Goal: Information Seeking & Learning: Learn about a topic

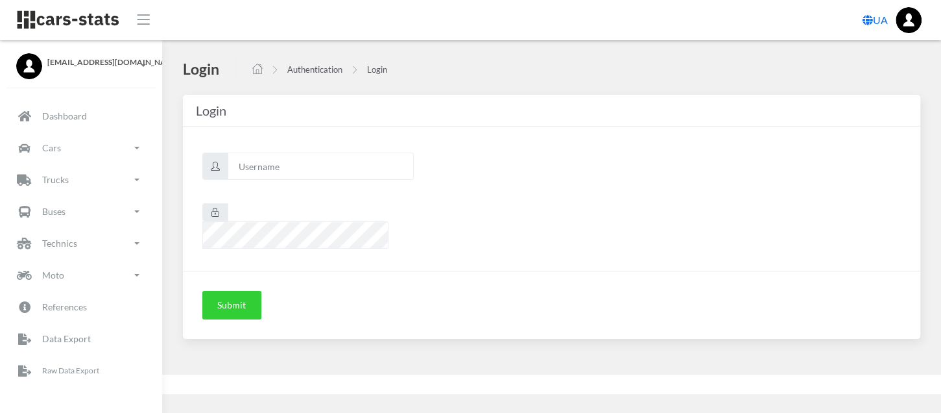
scroll to position [10, 10]
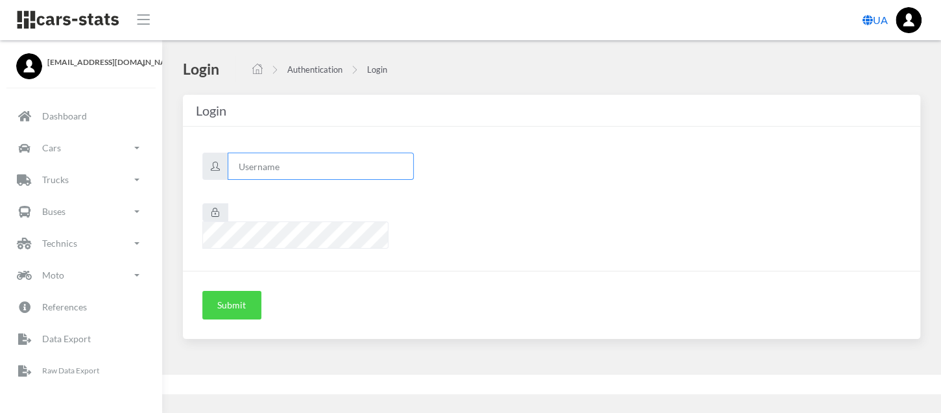
type input "renault"
click at [225, 291] on button "Submit" at bounding box center [231, 305] width 59 height 29
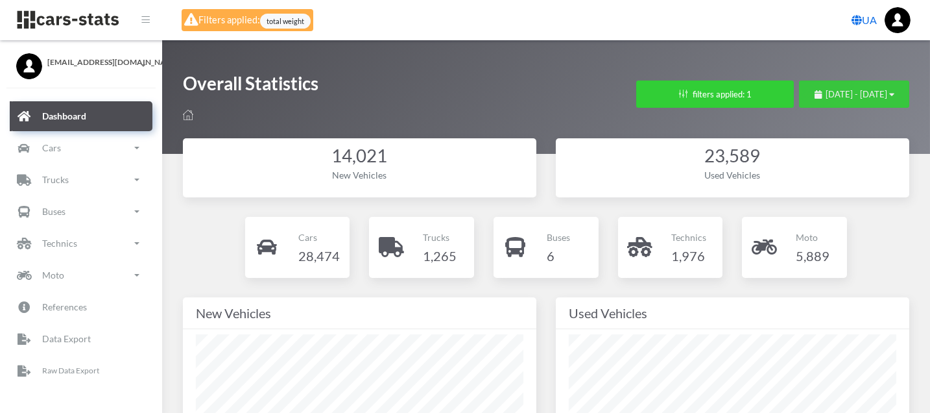
click at [799, 105] on button "August 2, 2025 - September 1, 2025" at bounding box center [854, 93] width 110 height 27
click at [826, 91] on span "August 2, 2025 - September 1, 2025" at bounding box center [857, 94] width 62 height 10
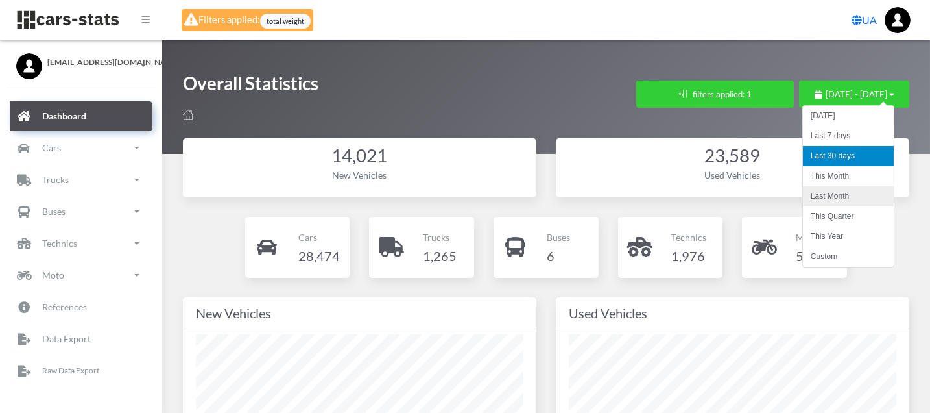
click at [824, 192] on li "Last Month" at bounding box center [848, 196] width 91 height 20
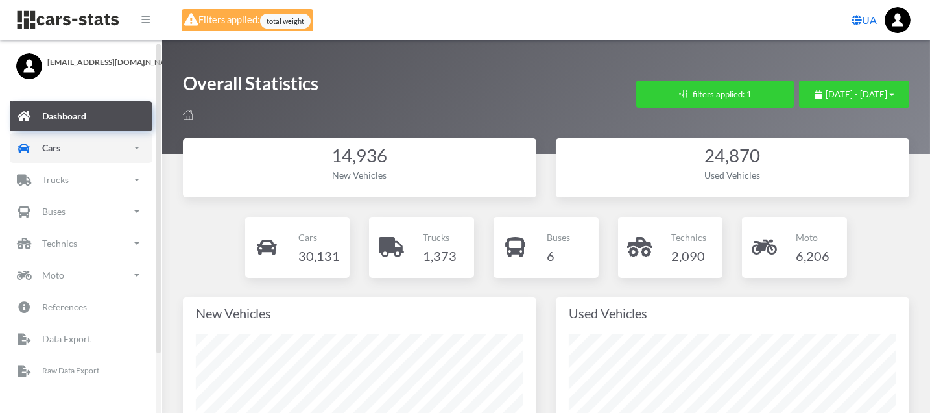
click at [75, 153] on link "Cars" at bounding box center [81, 148] width 143 height 30
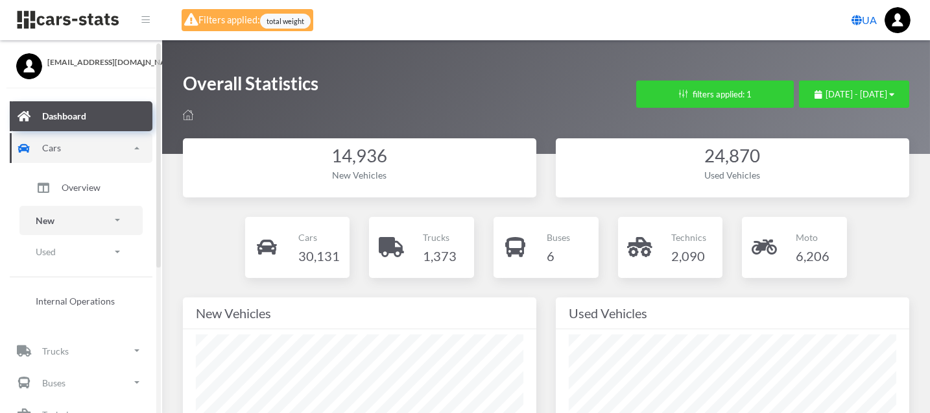
click at [73, 218] on link "New" at bounding box center [80, 220] width 123 height 29
click at [90, 252] on link "Brands" at bounding box center [81, 256] width 104 height 27
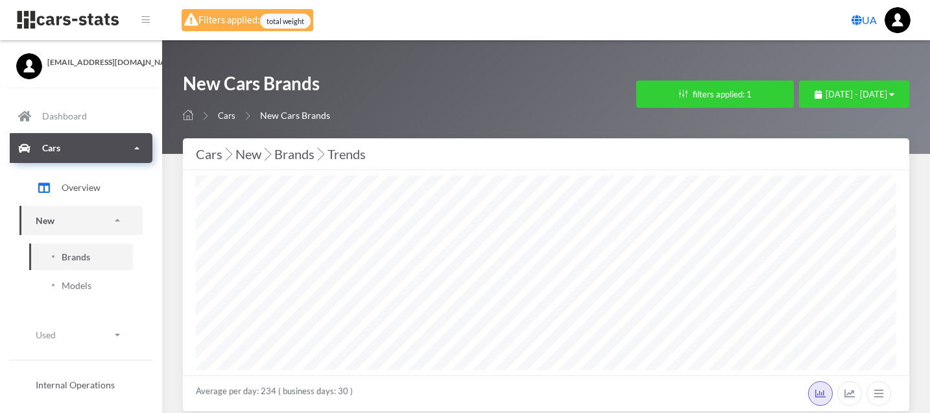
select select "25"
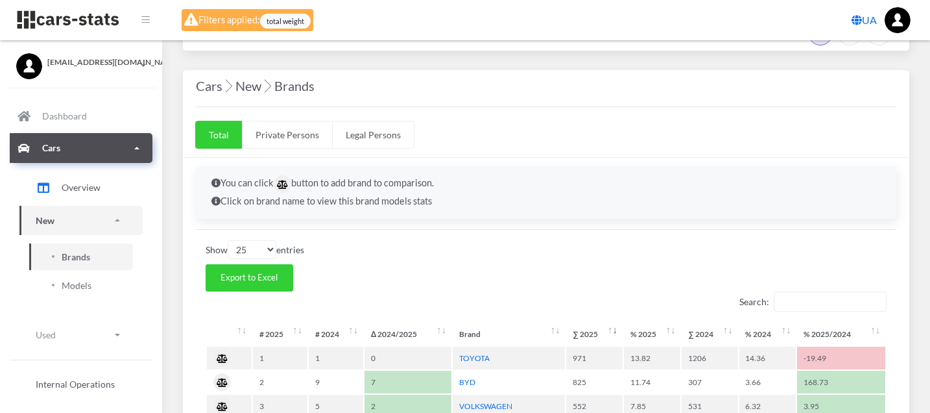
scroll to position [432, 0]
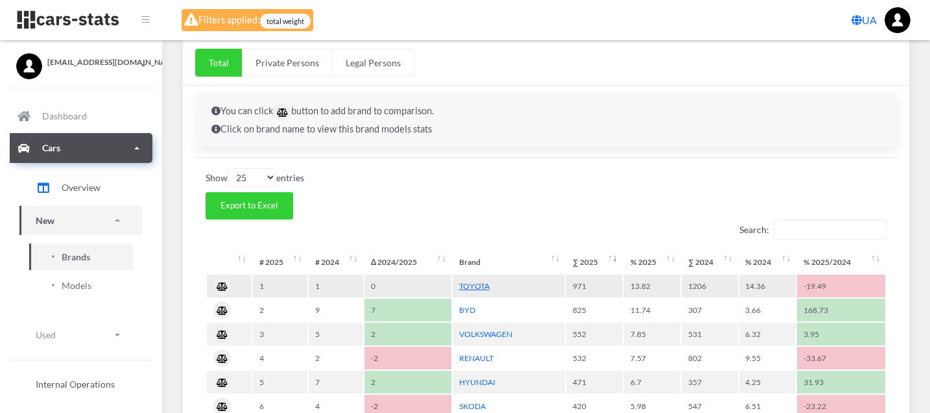
click at [472, 281] on link "TOYOTA" at bounding box center [474, 286] width 30 height 10
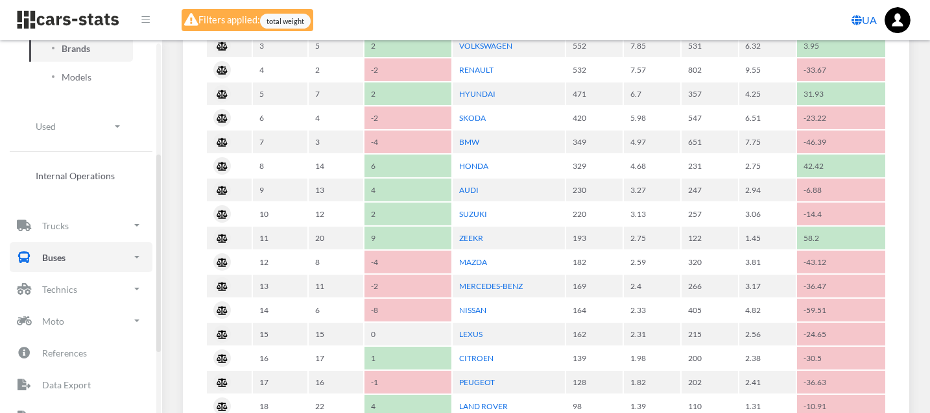
scroll to position [216, 0]
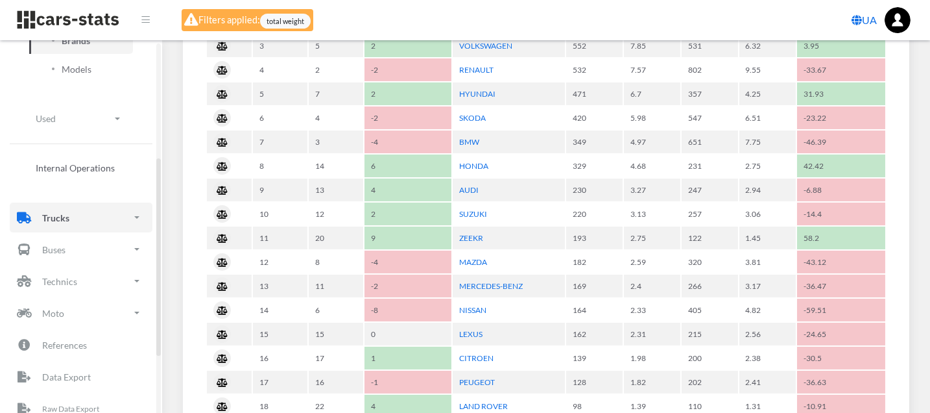
click at [92, 220] on link "Trucks" at bounding box center [81, 217] width 143 height 30
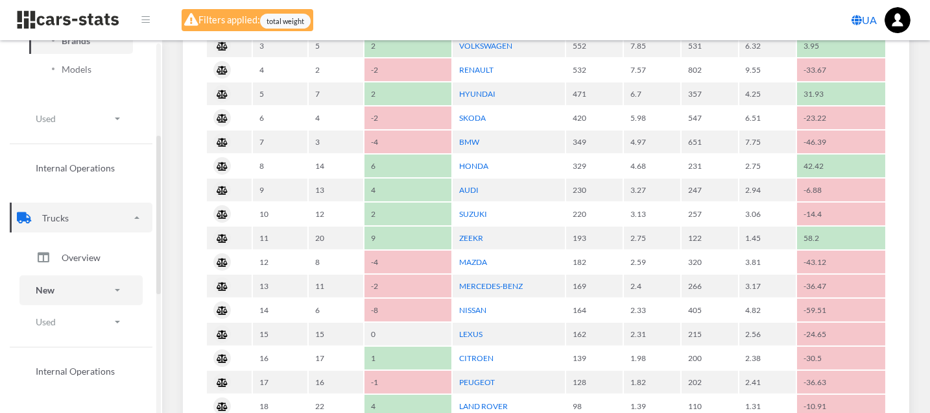
click at [72, 283] on link "New" at bounding box center [80, 289] width 123 height 29
click at [80, 322] on span "Brands" at bounding box center [76, 327] width 29 height 14
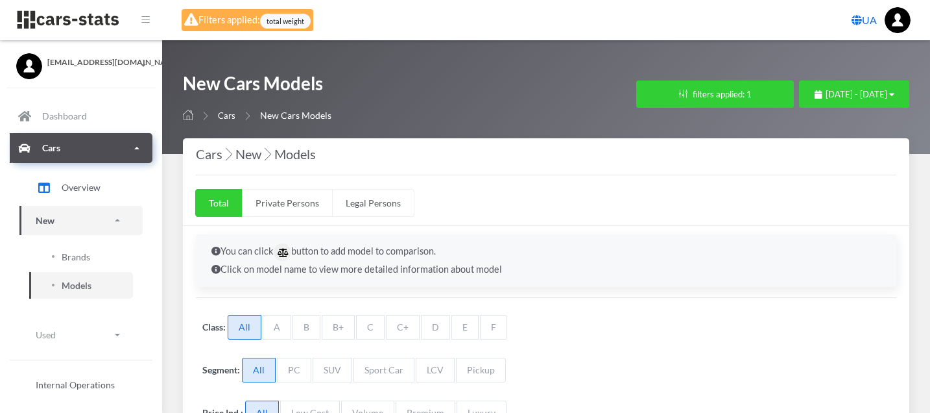
select select "25"
select select "TOYOTA"
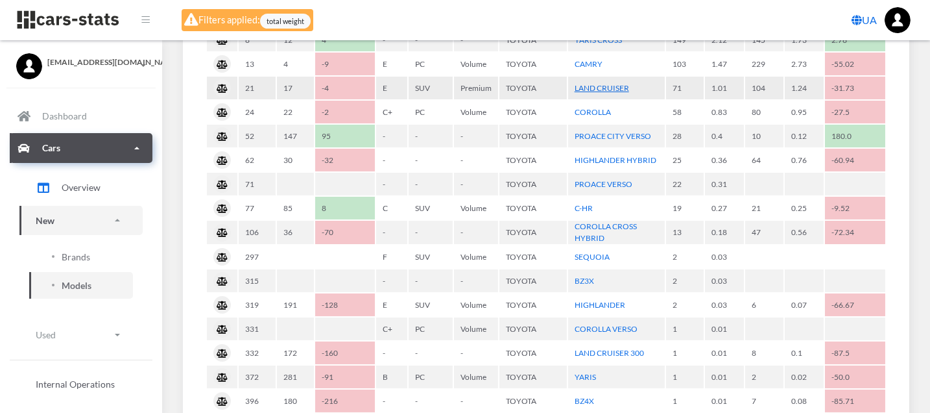
scroll to position [648, 0]
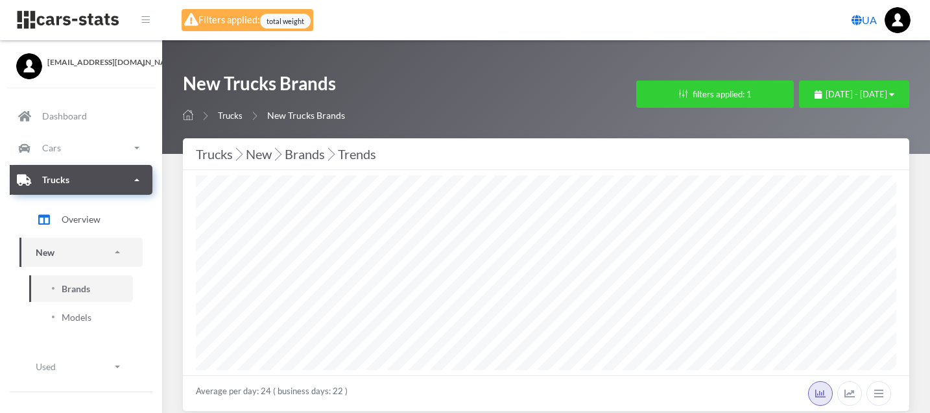
select select "25"
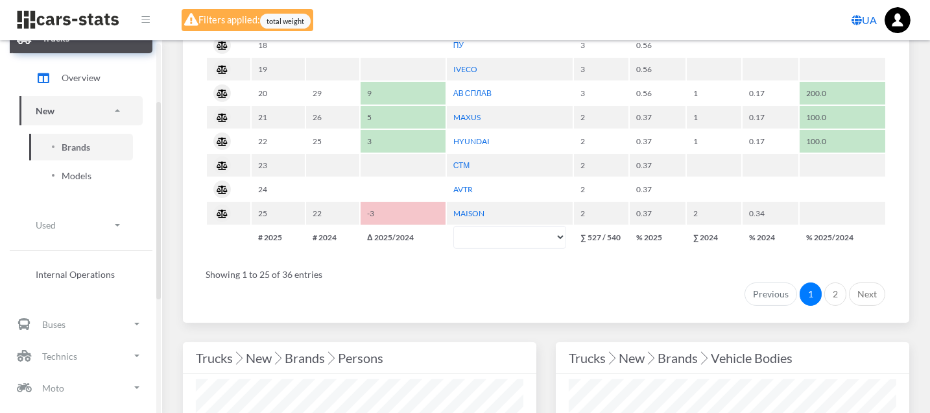
scroll to position [216, 0]
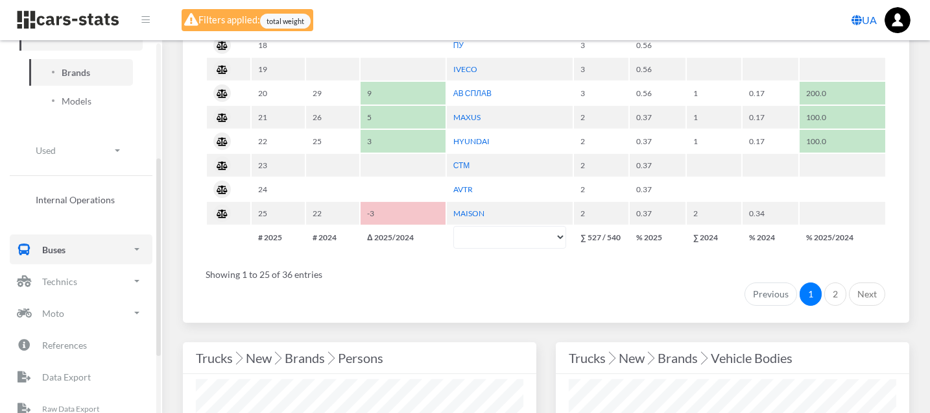
click at [60, 249] on p "Buses" at bounding box center [53, 249] width 23 height 16
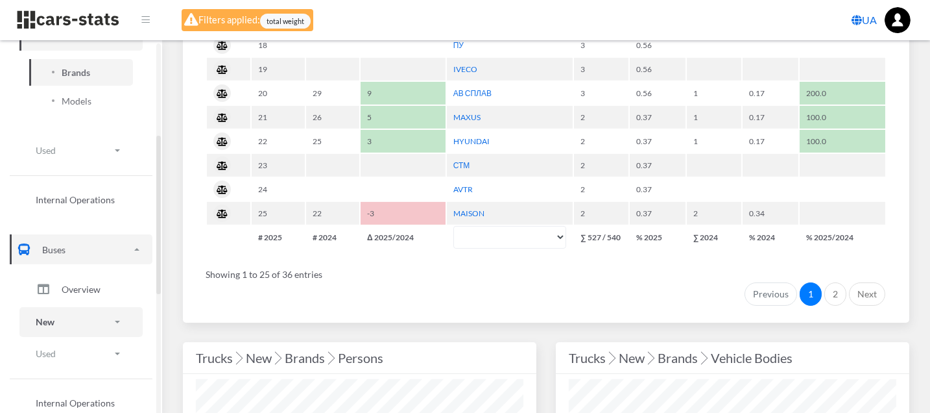
click at [58, 322] on link "New" at bounding box center [80, 321] width 123 height 29
click at [62, 359] on span "Brands" at bounding box center [76, 359] width 29 height 14
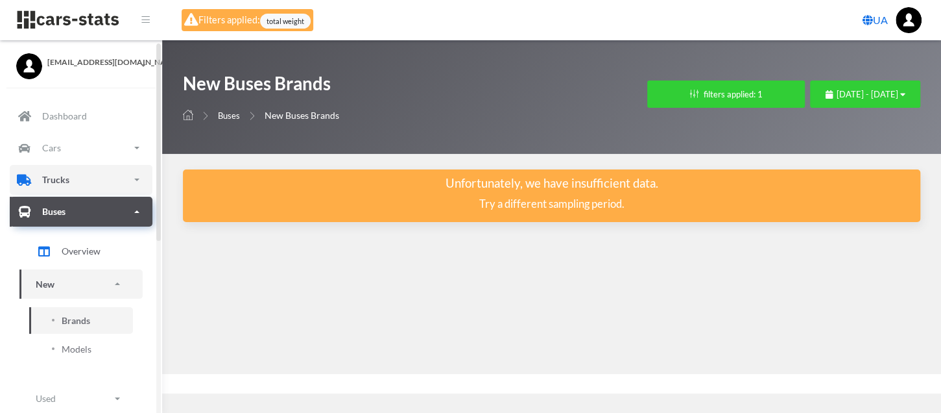
click at [56, 180] on p "Trucks" at bounding box center [55, 179] width 27 height 16
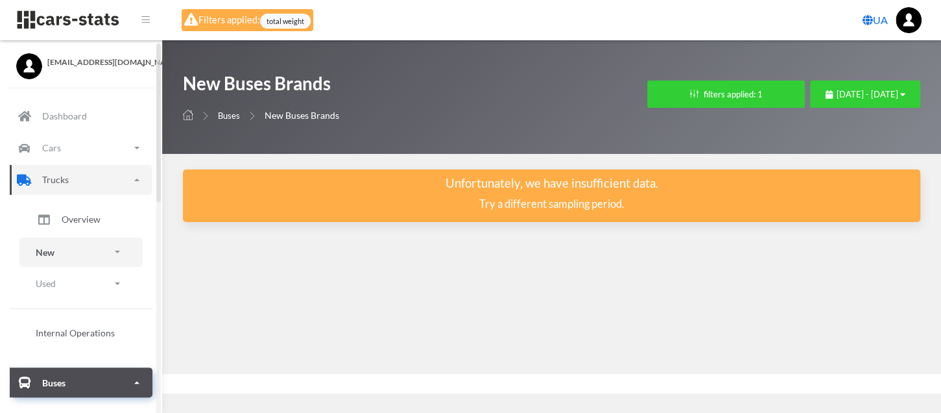
click at [64, 254] on link "New" at bounding box center [80, 251] width 123 height 29
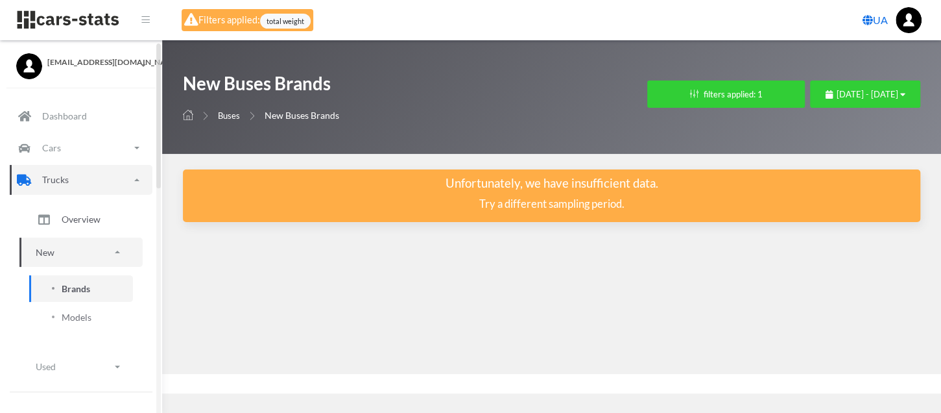
click at [67, 288] on span "Brands" at bounding box center [76, 289] width 29 height 14
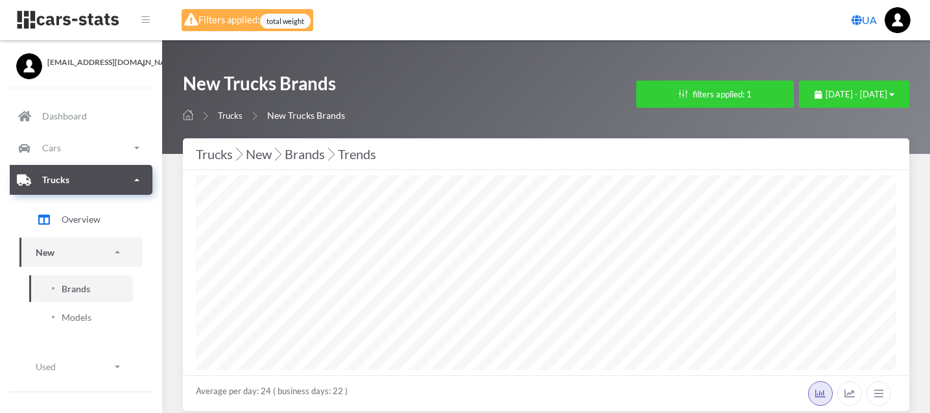
select select "25"
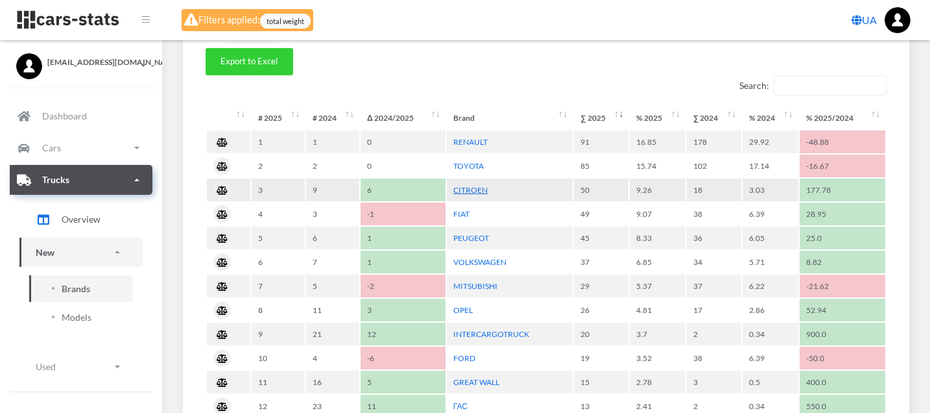
click at [466, 185] on link "CITROEN" at bounding box center [470, 190] width 34 height 10
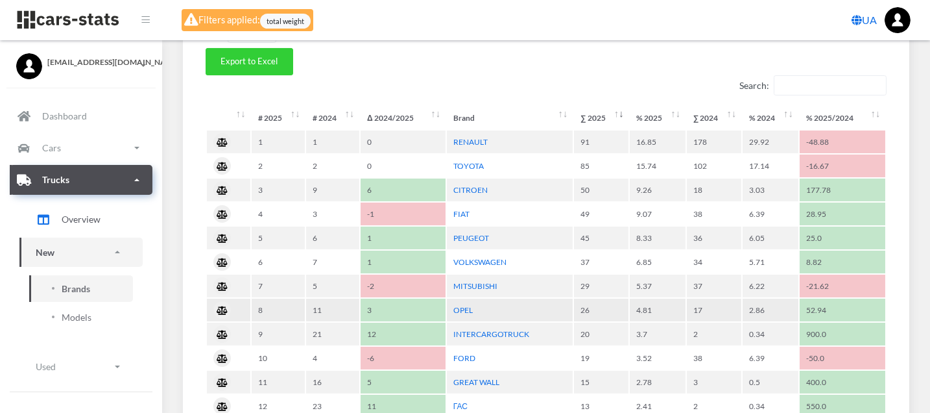
click at [459, 298] on td "OPEL" at bounding box center [510, 309] width 126 height 23
click at [458, 306] on link "OPEL" at bounding box center [462, 310] width 19 height 10
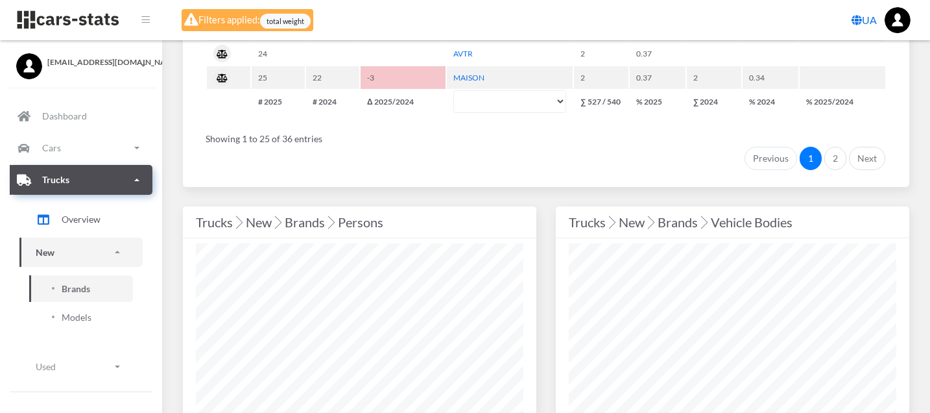
scroll to position [1225, 0]
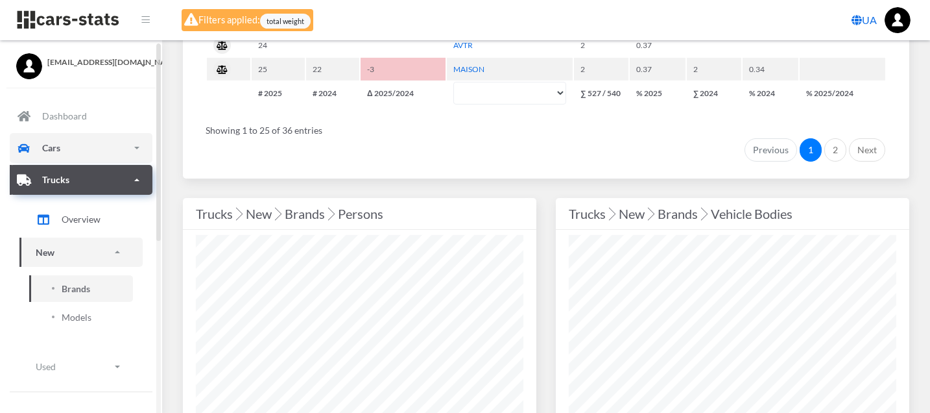
click at [41, 151] on link "Cars" at bounding box center [81, 148] width 143 height 30
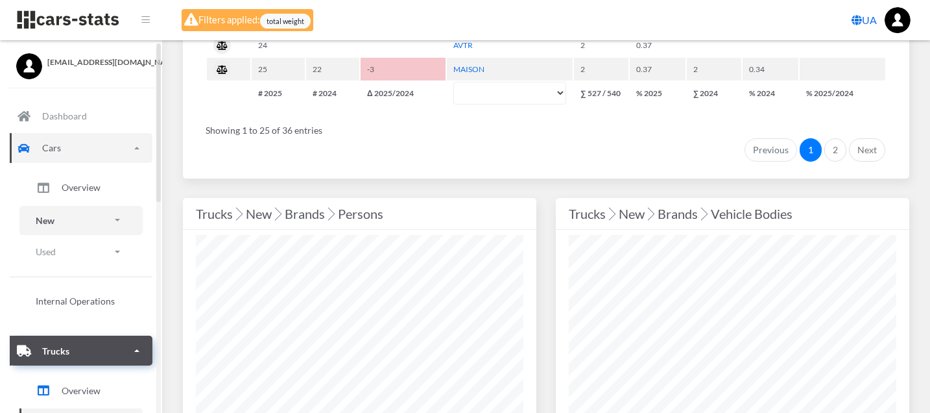
click at [65, 210] on link "New" at bounding box center [80, 220] width 123 height 29
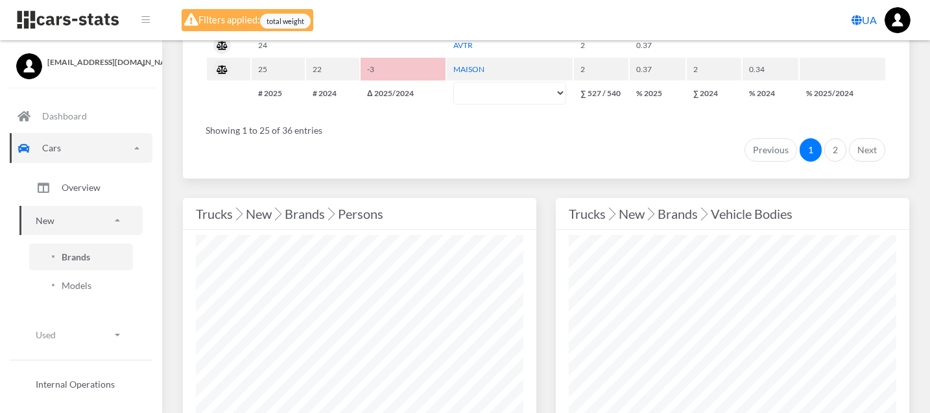
drag, startPoint x: 93, startPoint y: 260, endPoint x: 169, endPoint y: 273, distance: 76.5
click at [95, 259] on link "Brands" at bounding box center [81, 256] width 104 height 27
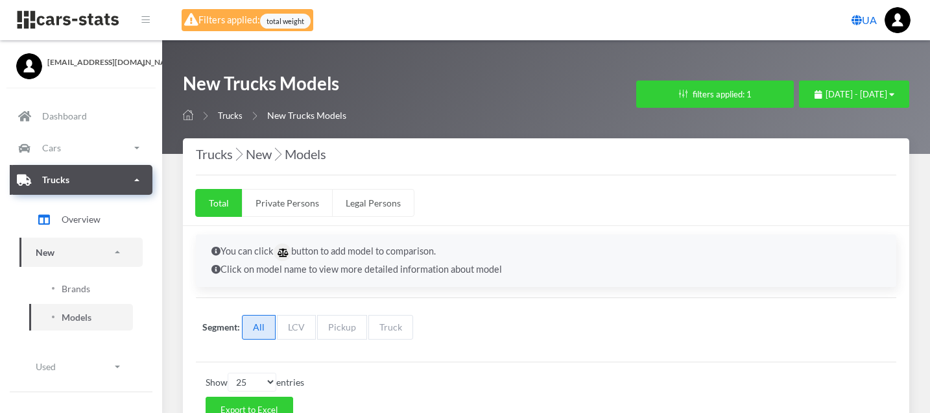
select select "25"
select select "CITROEN"
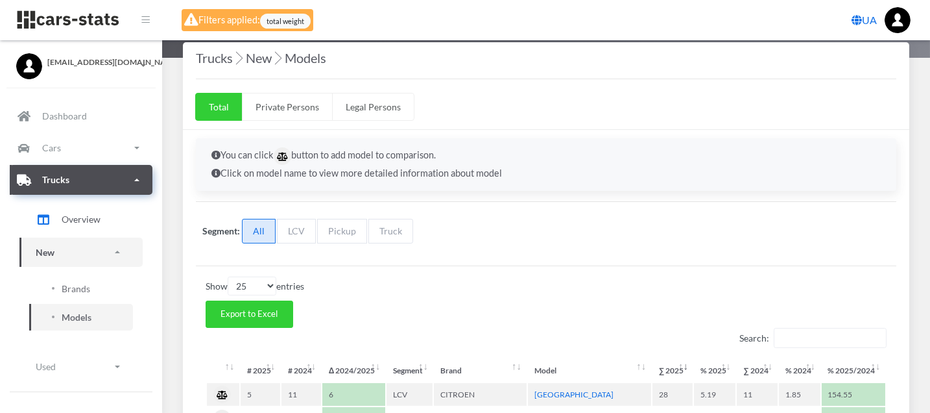
scroll to position [216, 0]
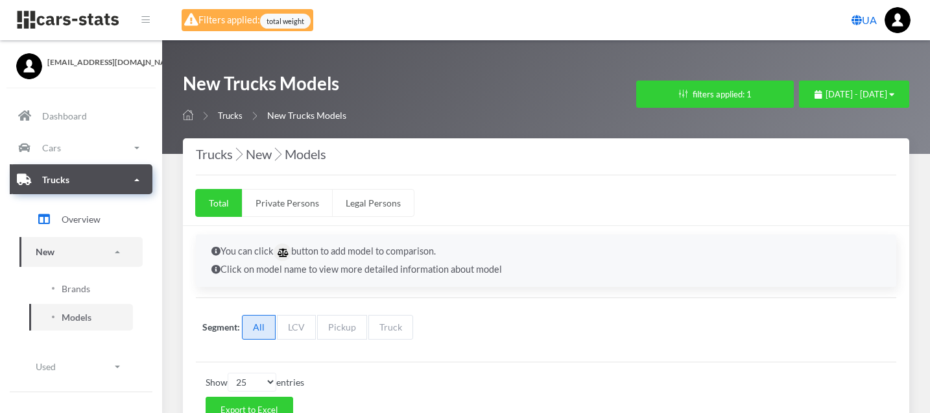
select select "25"
select select "OPEL"
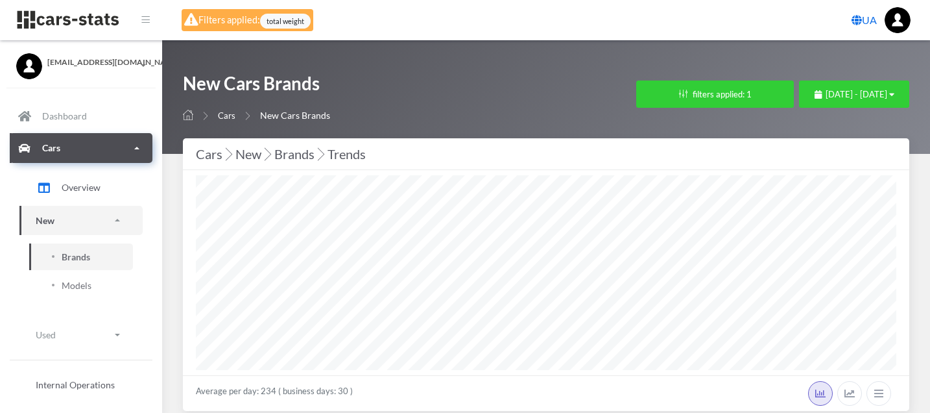
select select "25"
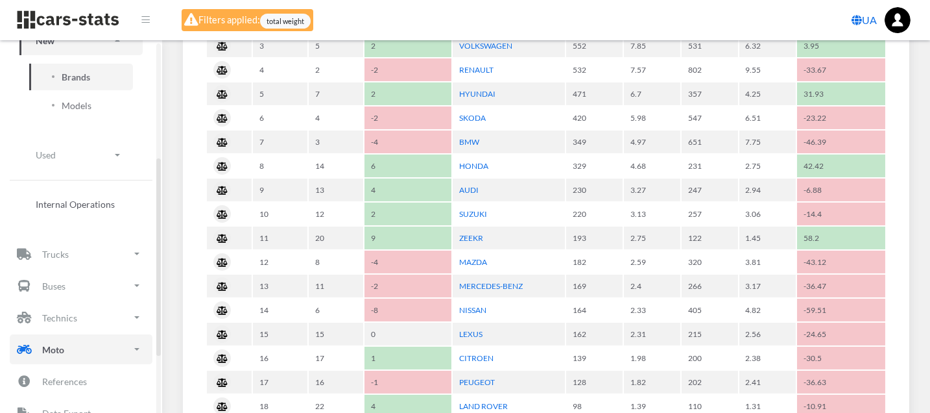
scroll to position [216, 0]
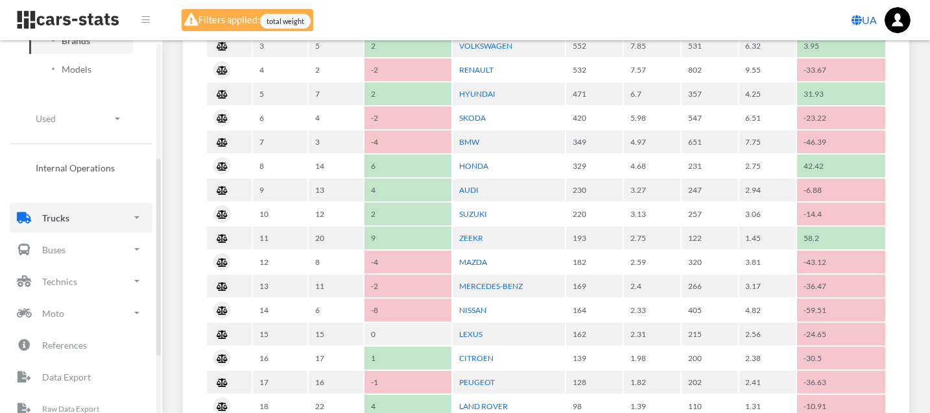
click at [67, 219] on p "Trucks" at bounding box center [55, 218] width 27 height 16
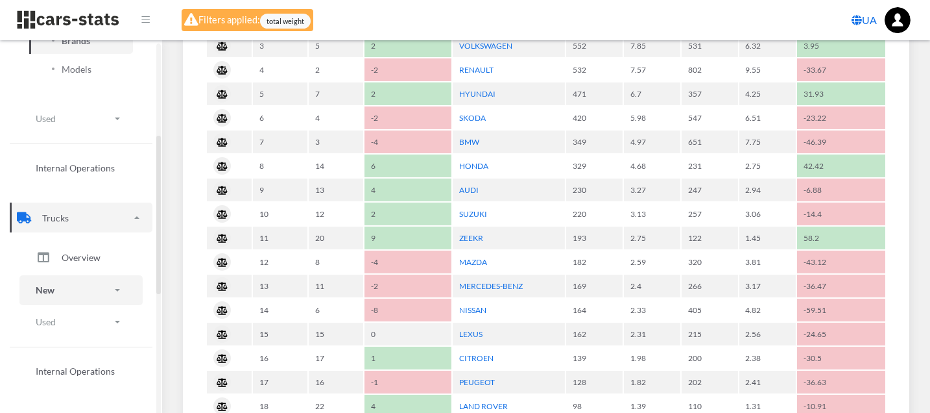
click at [63, 287] on link "New" at bounding box center [80, 289] width 123 height 29
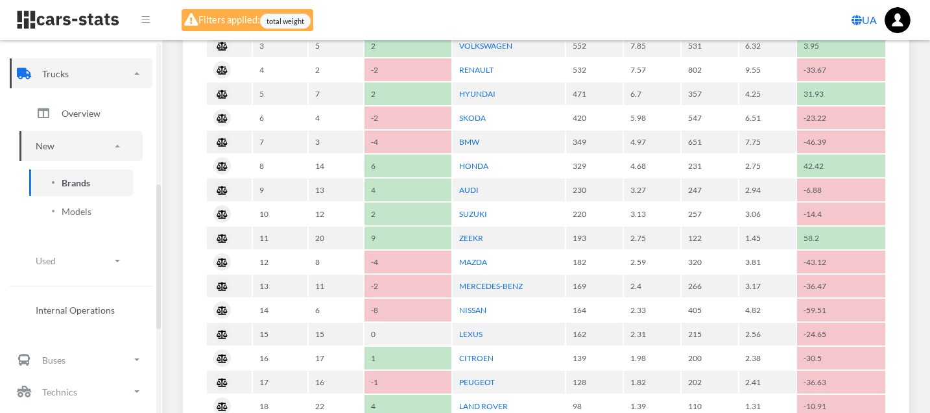
click at [89, 176] on span "Brands" at bounding box center [76, 183] width 29 height 14
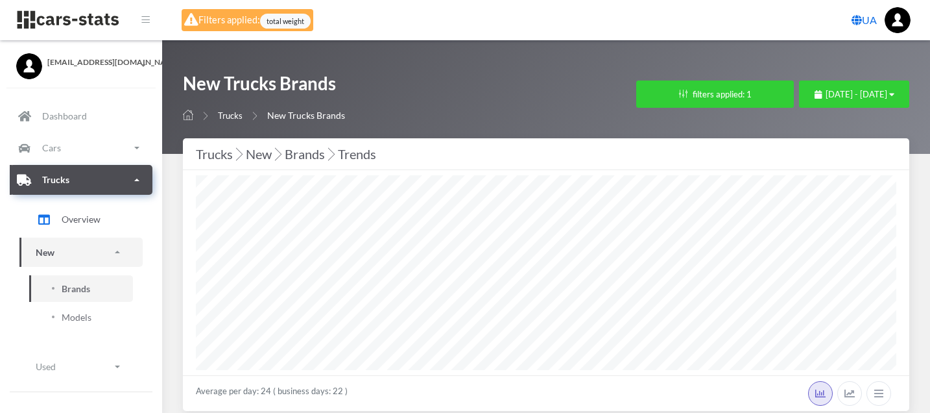
select select "25"
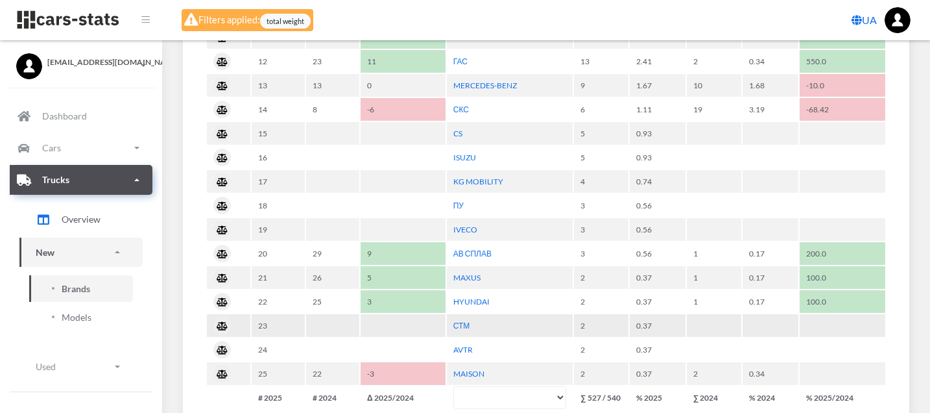
scroll to position [1009, 0]
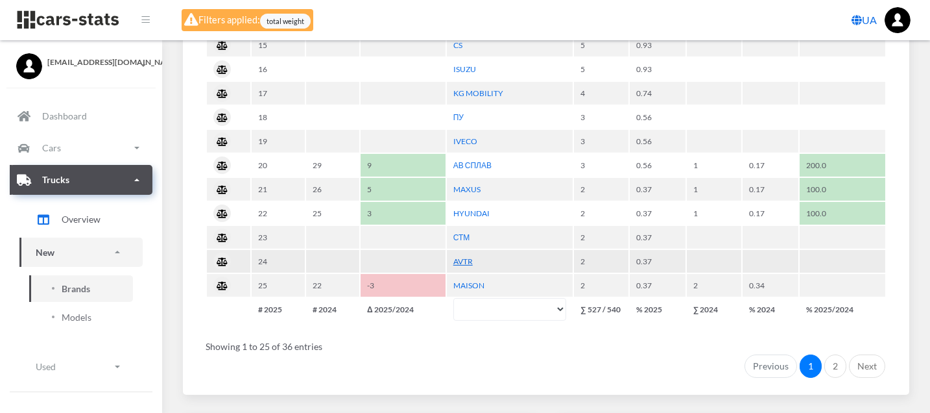
click at [463, 256] on link "AVTR" at bounding box center [462, 261] width 19 height 10
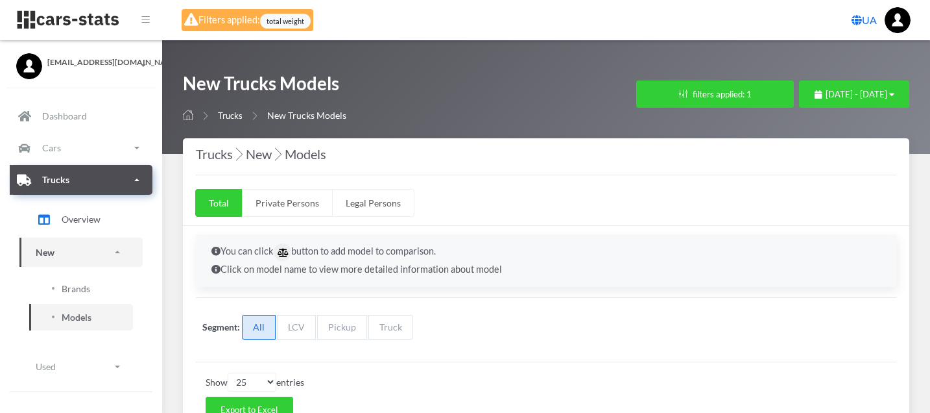
select select "25"
select select "AVTR"
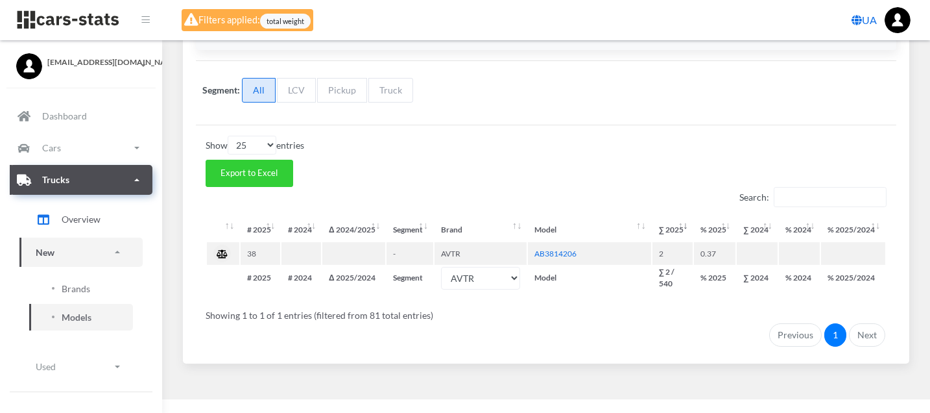
scroll to position [238, 0]
click at [550, 249] on link "AB3814206" at bounding box center [556, 252] width 42 height 10
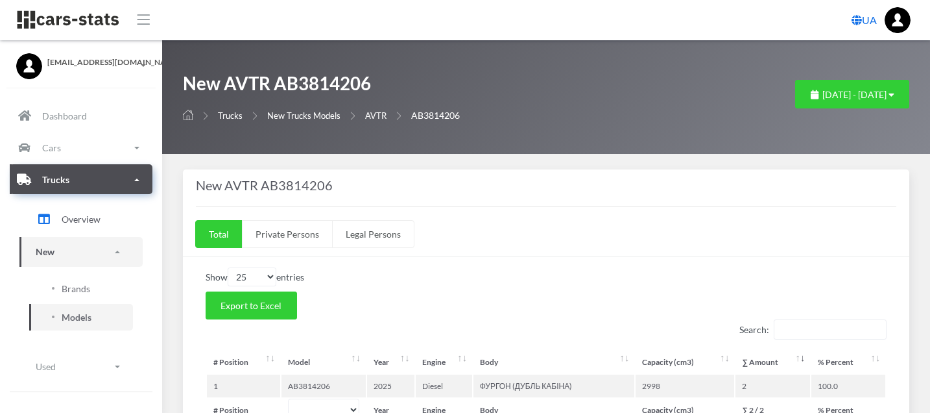
select select "25"
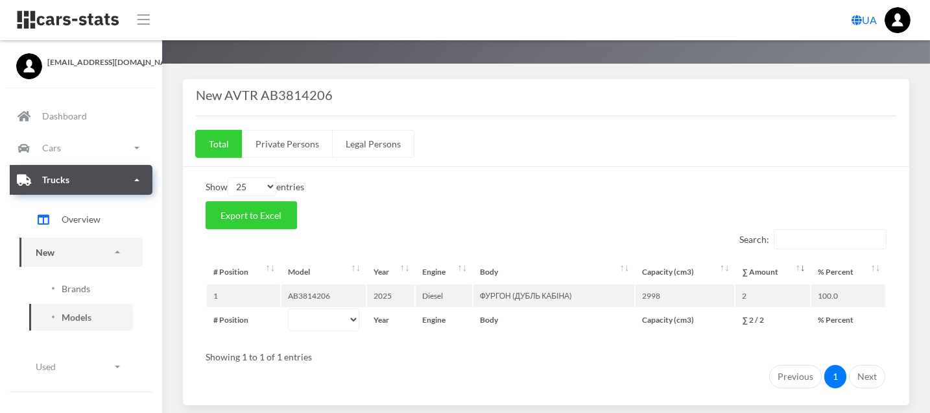
scroll to position [62, 0]
